Goal: Check status

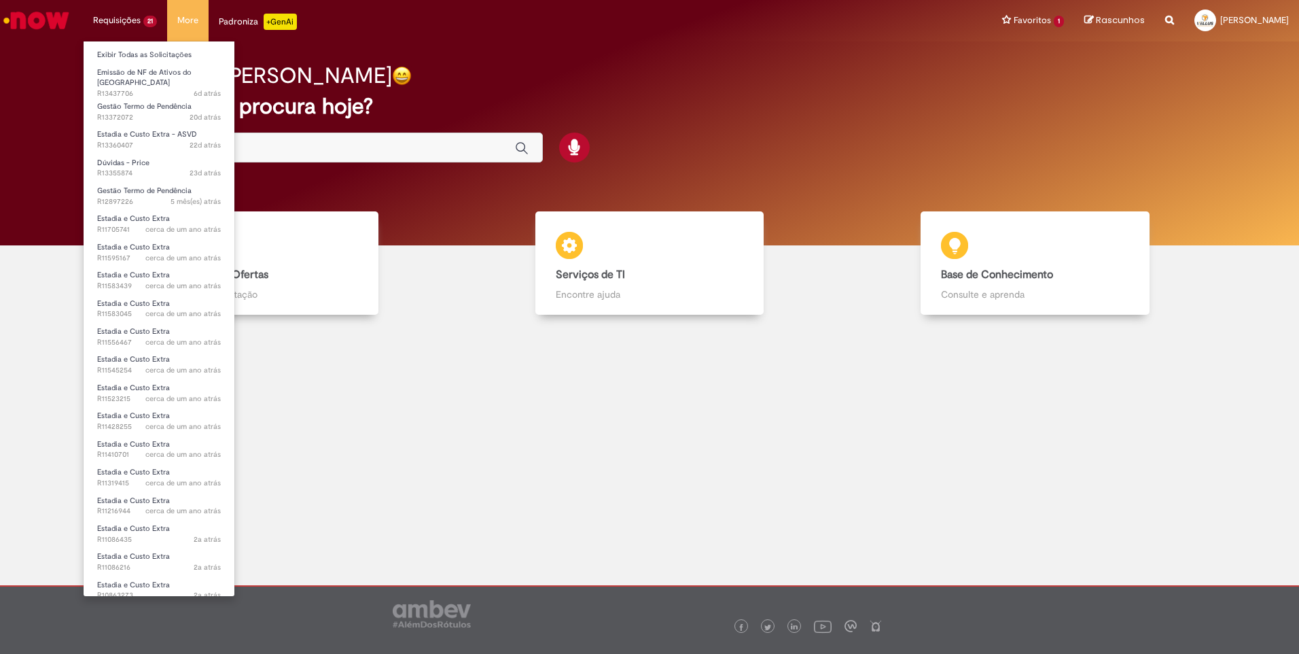
click at [114, 24] on li "Requisições 21 Exibir Todas as Solicitações Emissão de NF de Ativos do ASVD 6d …" at bounding box center [125, 20] width 84 height 41
click at [120, 55] on link "Exibir Todas as Solicitações" at bounding box center [159, 55] width 151 height 15
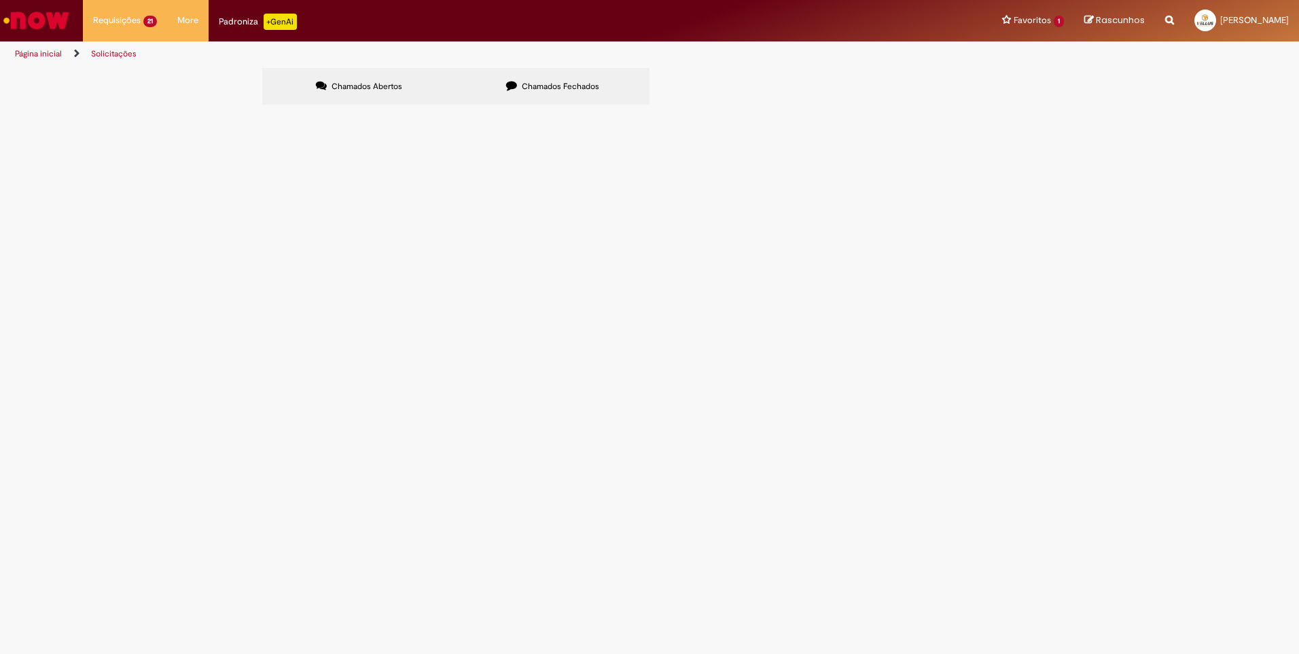
click at [530, 82] on span "Chamados Fechados" at bounding box center [560, 86] width 77 height 11
click at [0, 0] on span "R13444409" at bounding box center [0, 0] width 0 height 0
click at [0, 0] on span "Emissão de NF de Ativos do [GEOGRAPHIC_DATA]" at bounding box center [0, 0] width 0 height 0
click at [0, 0] on span "R13444409" at bounding box center [0, 0] width 0 height 0
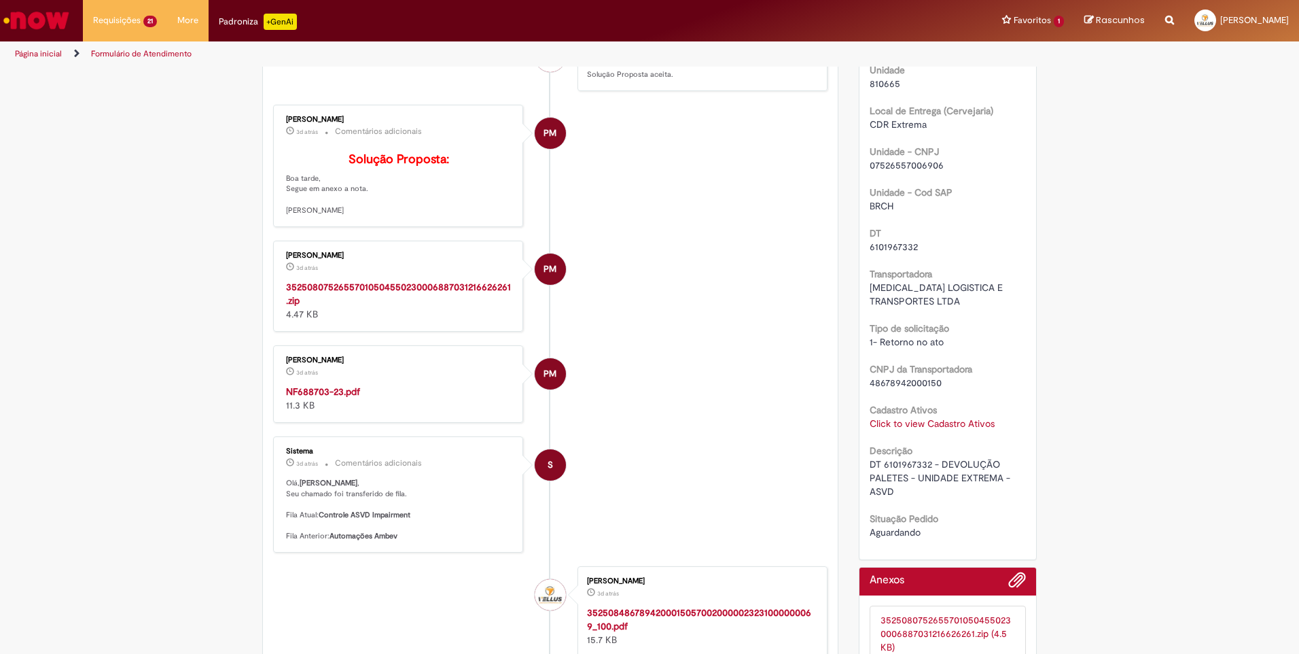
scroll to position [622, 0]
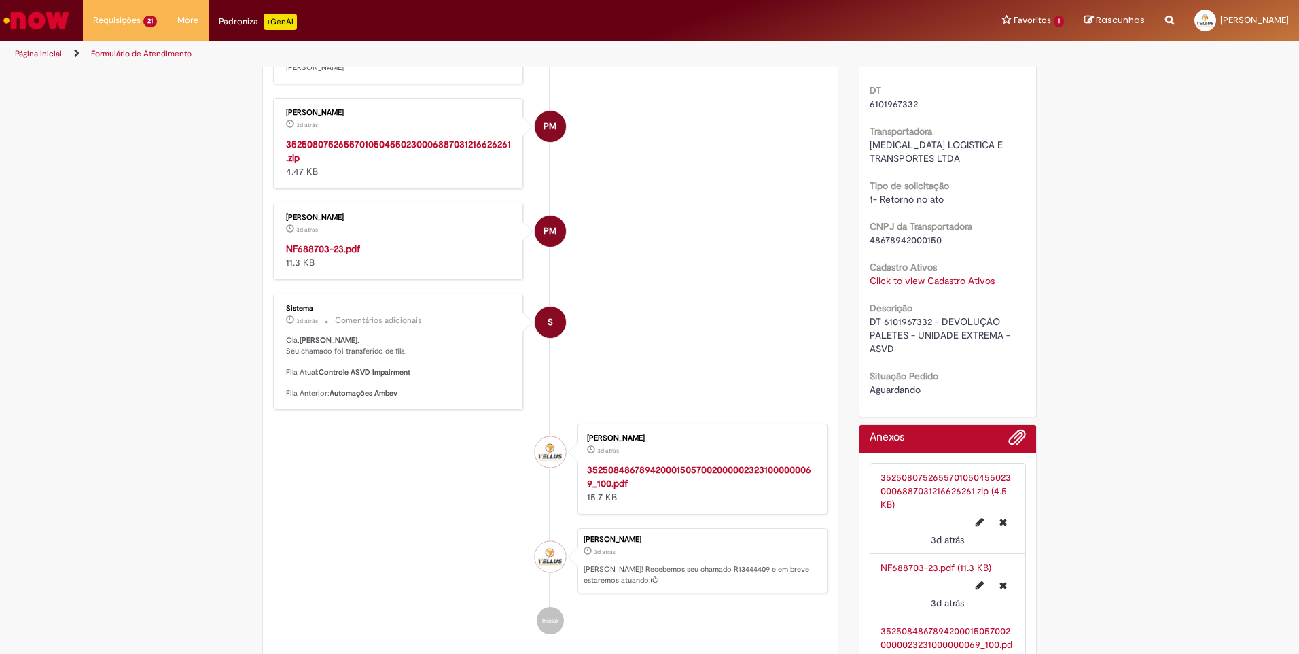
click at [330, 164] on strong "35250807526557010504550230006887031216626261.zip" at bounding box center [398, 151] width 225 height 26
click at [300, 255] on strong "NF688703-23.pdf" at bounding box center [323, 249] width 74 height 12
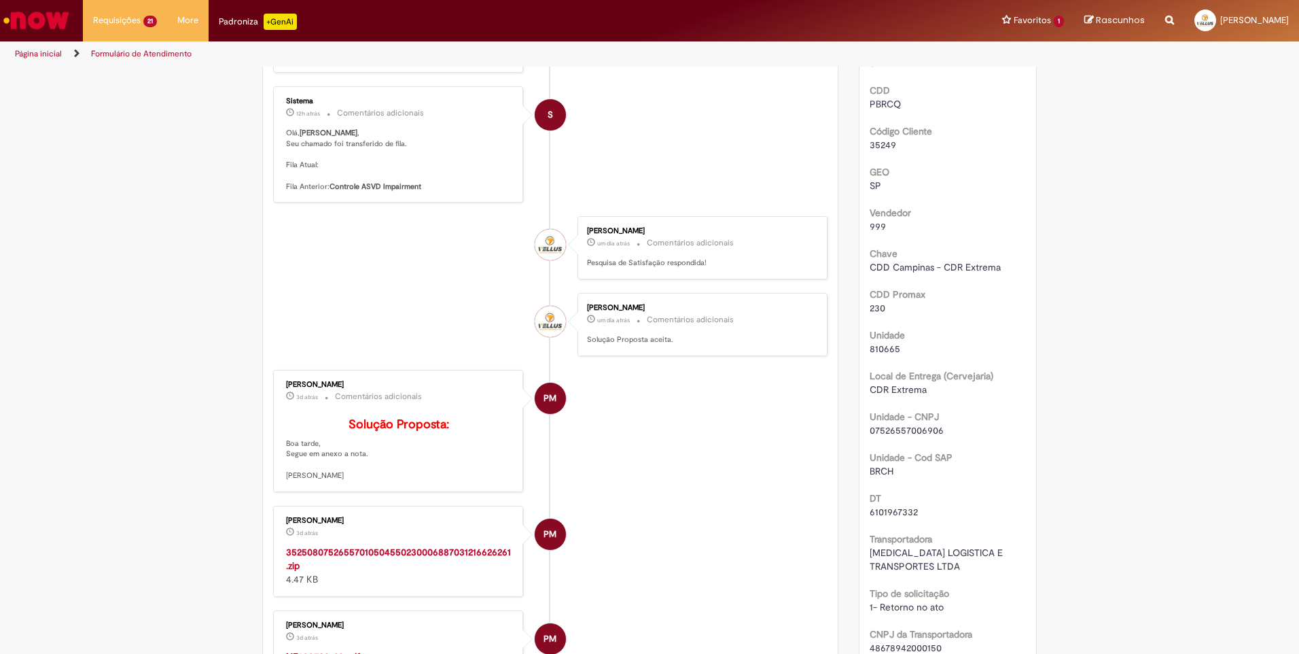
scroll to position [0, 0]
